Goal: Information Seeking & Learning: Understand process/instructions

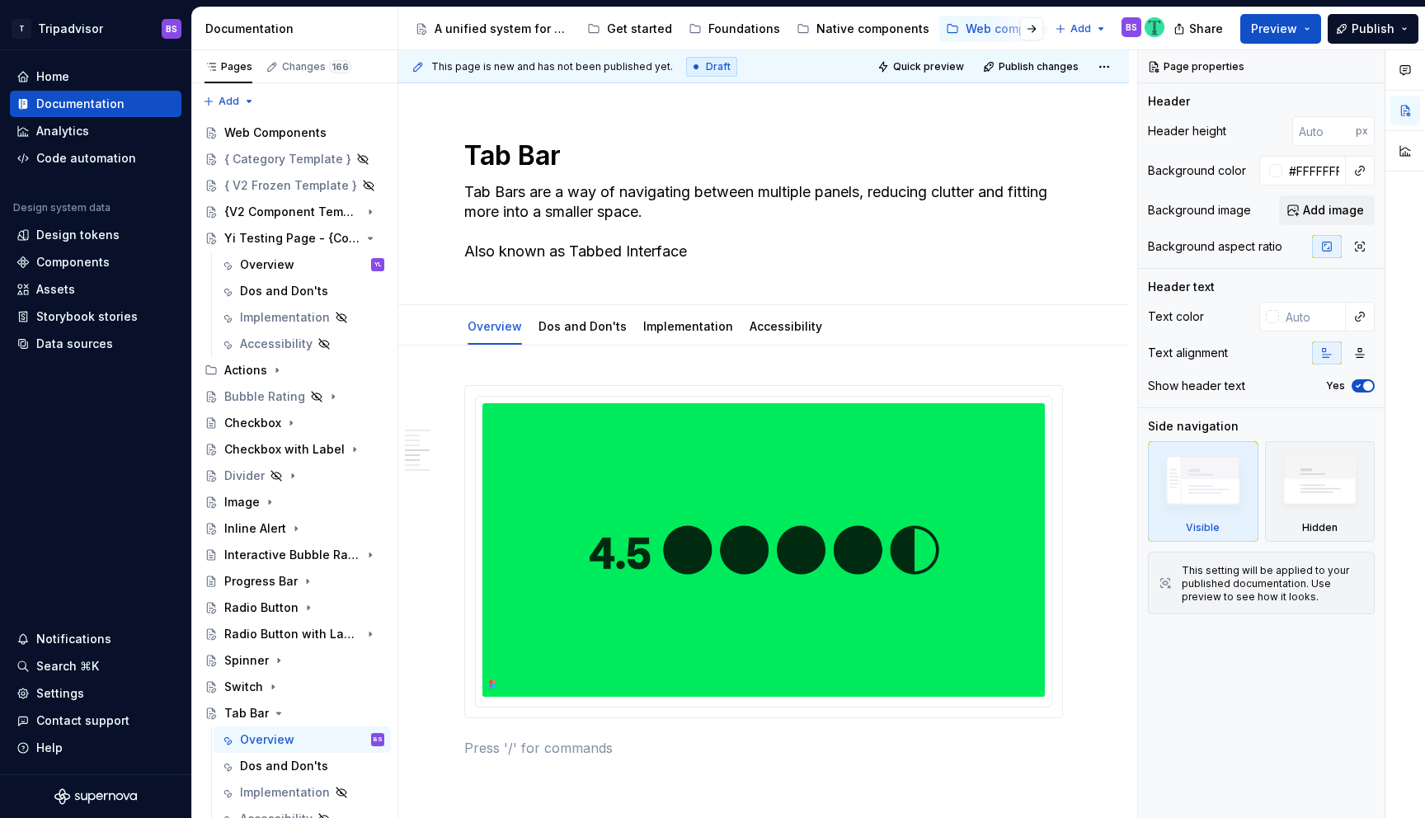
scroll to position [1076, 0]
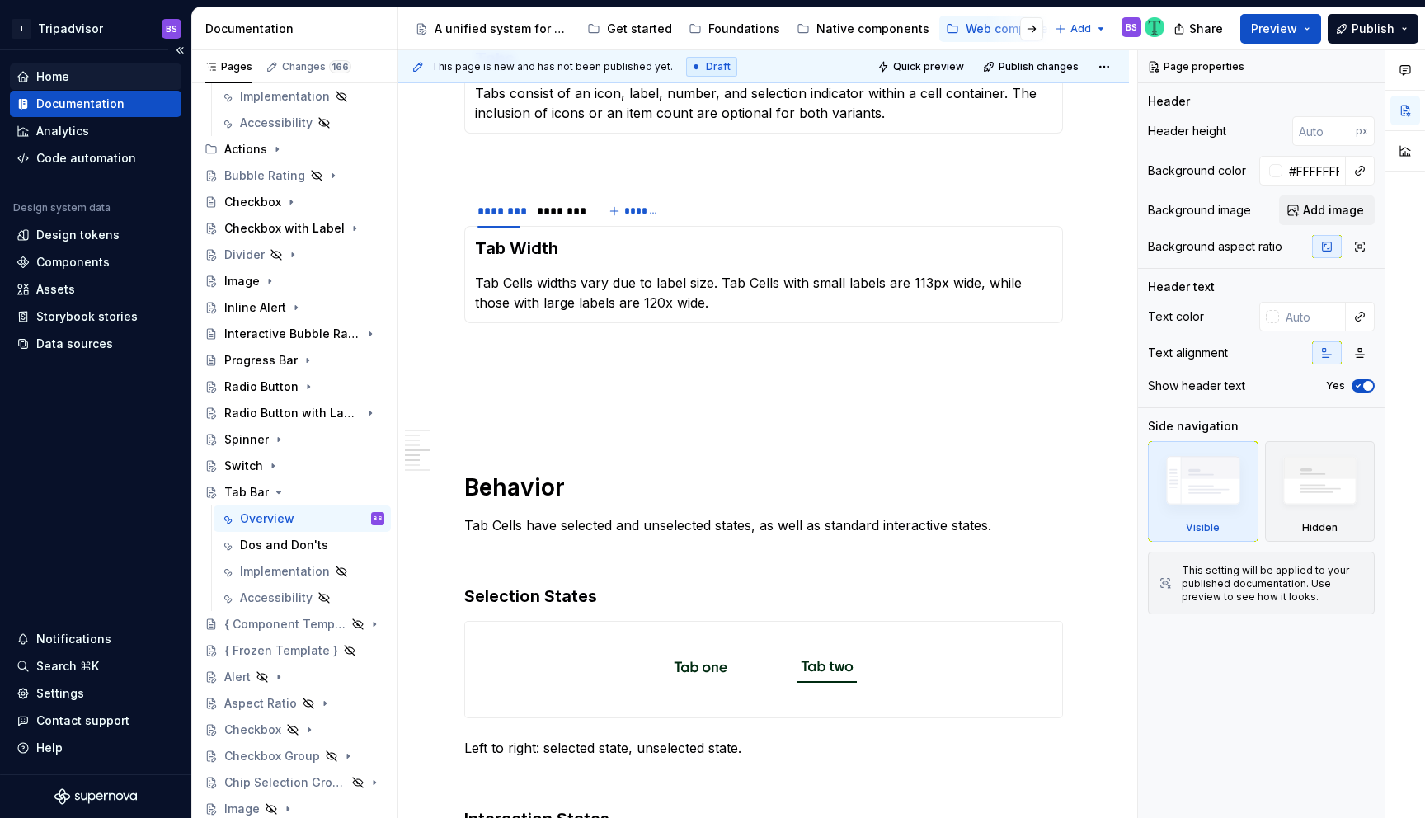
click at [67, 79] on div "Home" at bounding box center [52, 76] width 33 height 16
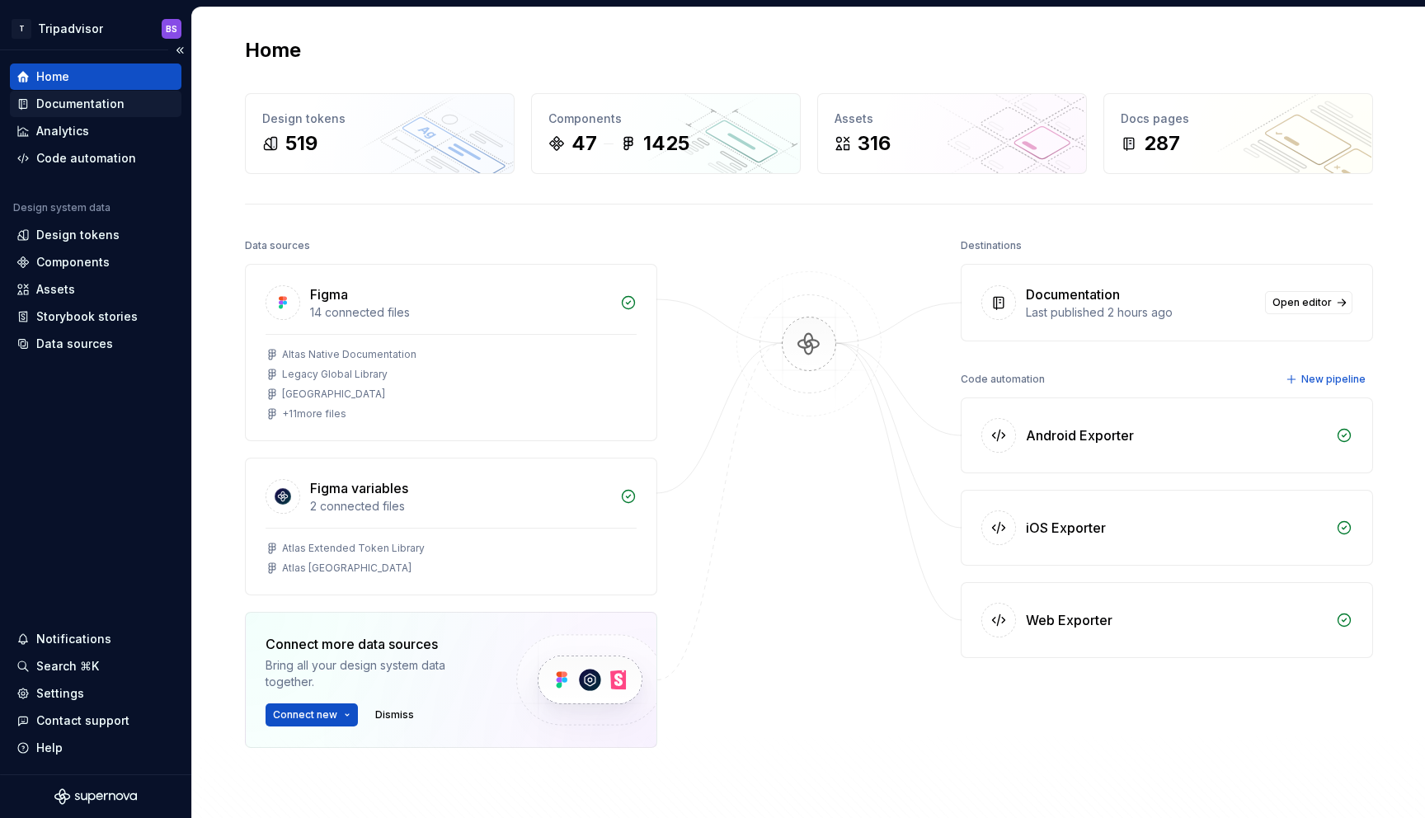
click at [67, 105] on div "Documentation" at bounding box center [80, 104] width 88 height 16
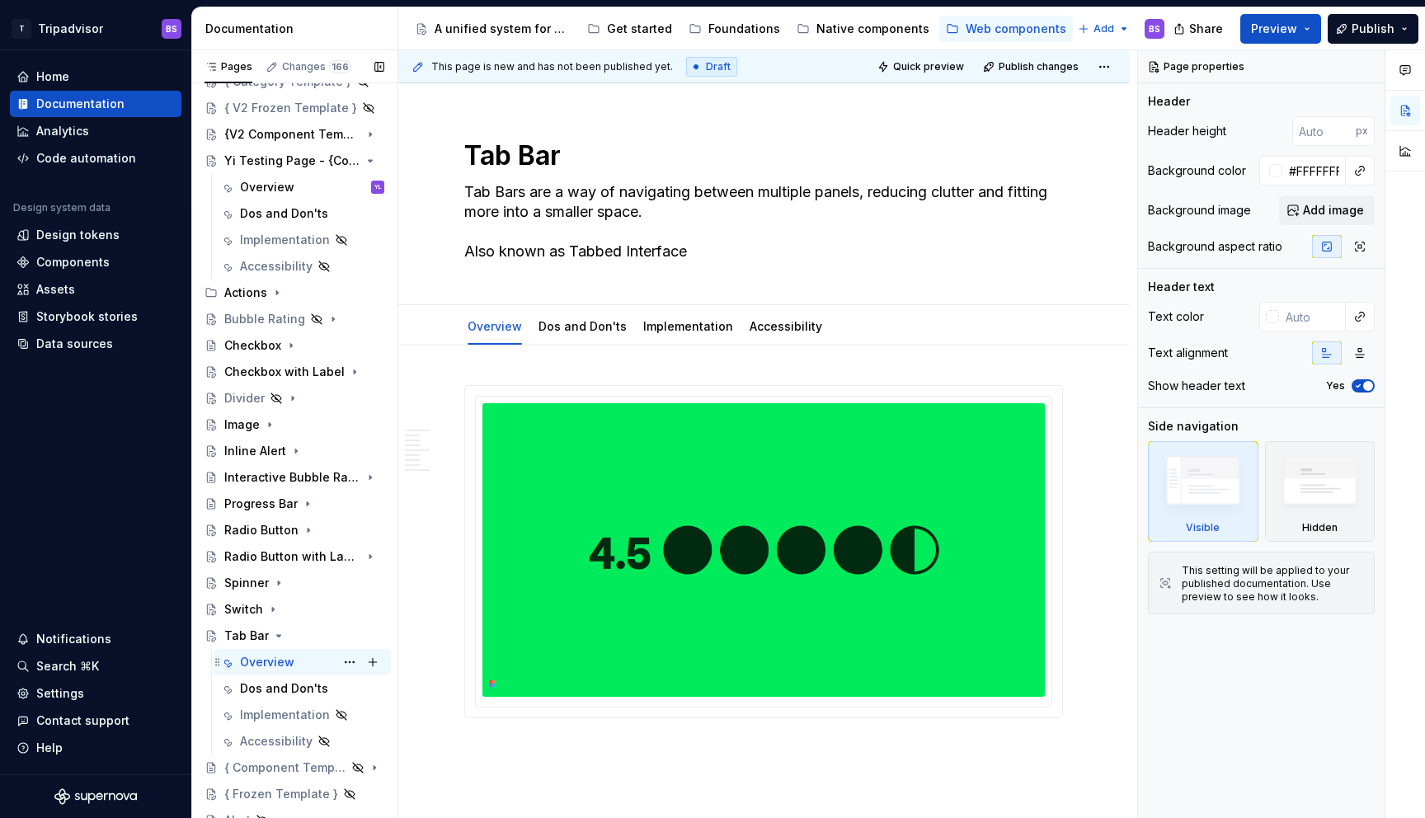
scroll to position [111, 0]
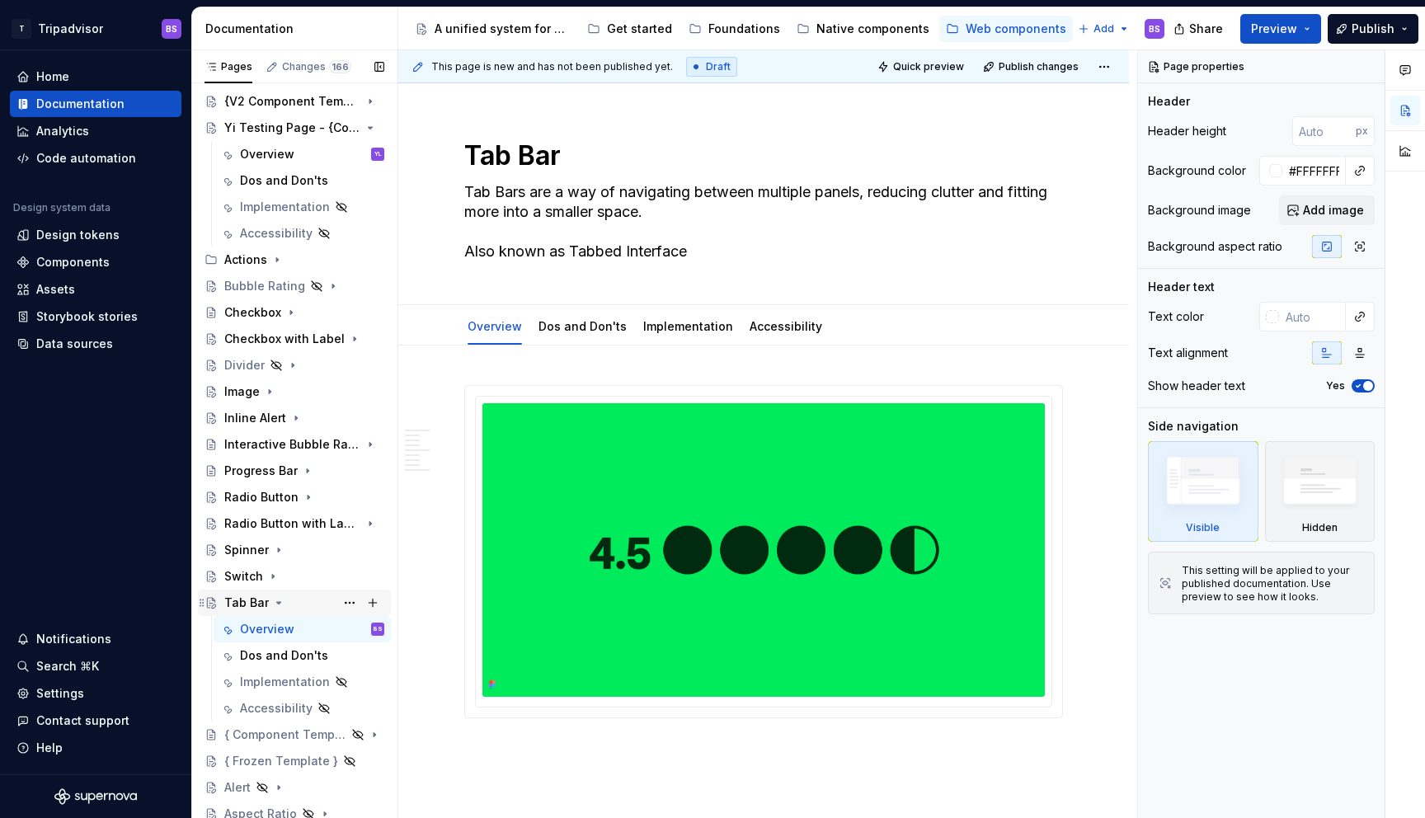
click at [278, 602] on icon "Page tree" at bounding box center [279, 603] width 4 height 2
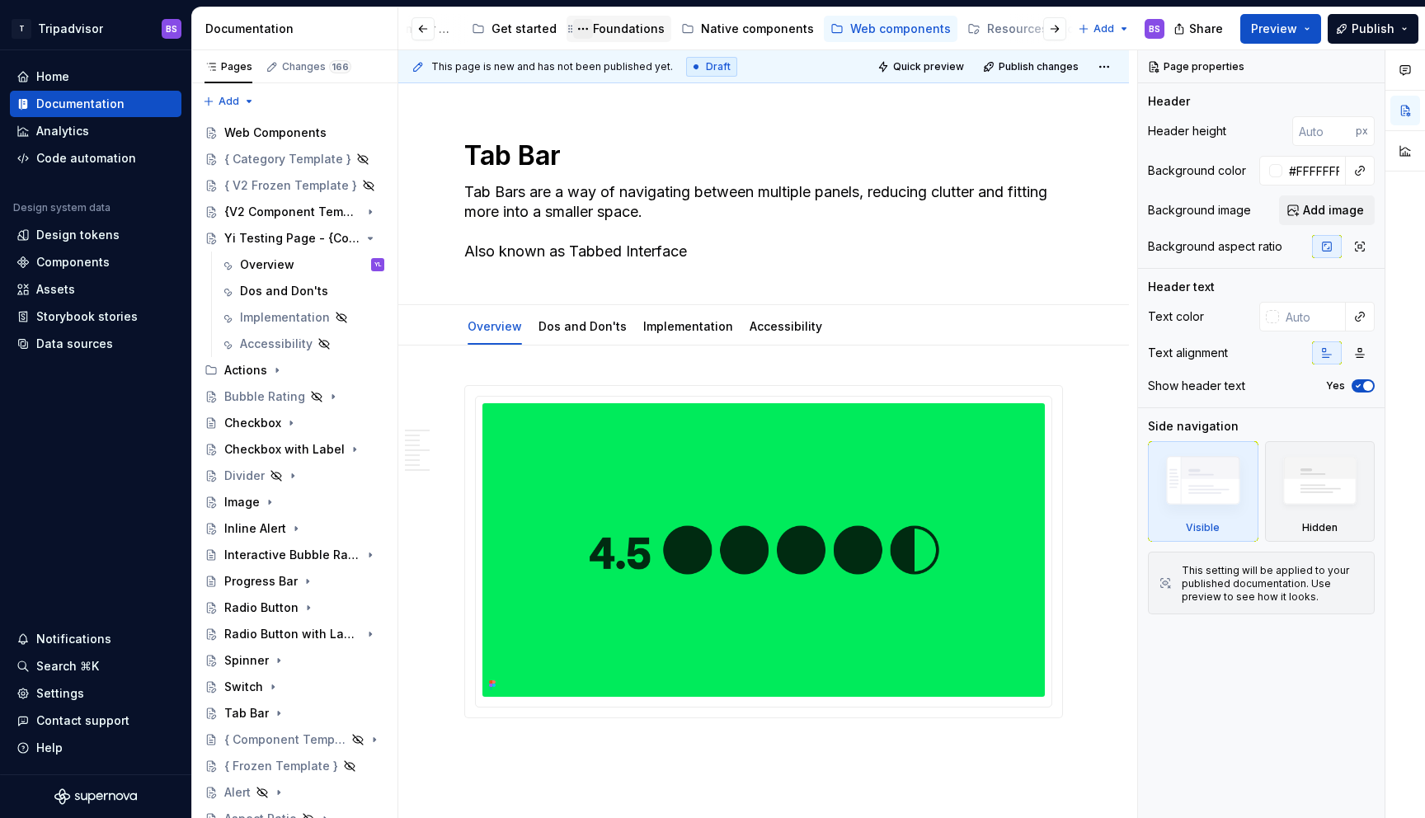
scroll to position [0, 0]
type textarea "*"
